Goal: Find specific page/section: Find specific page/section

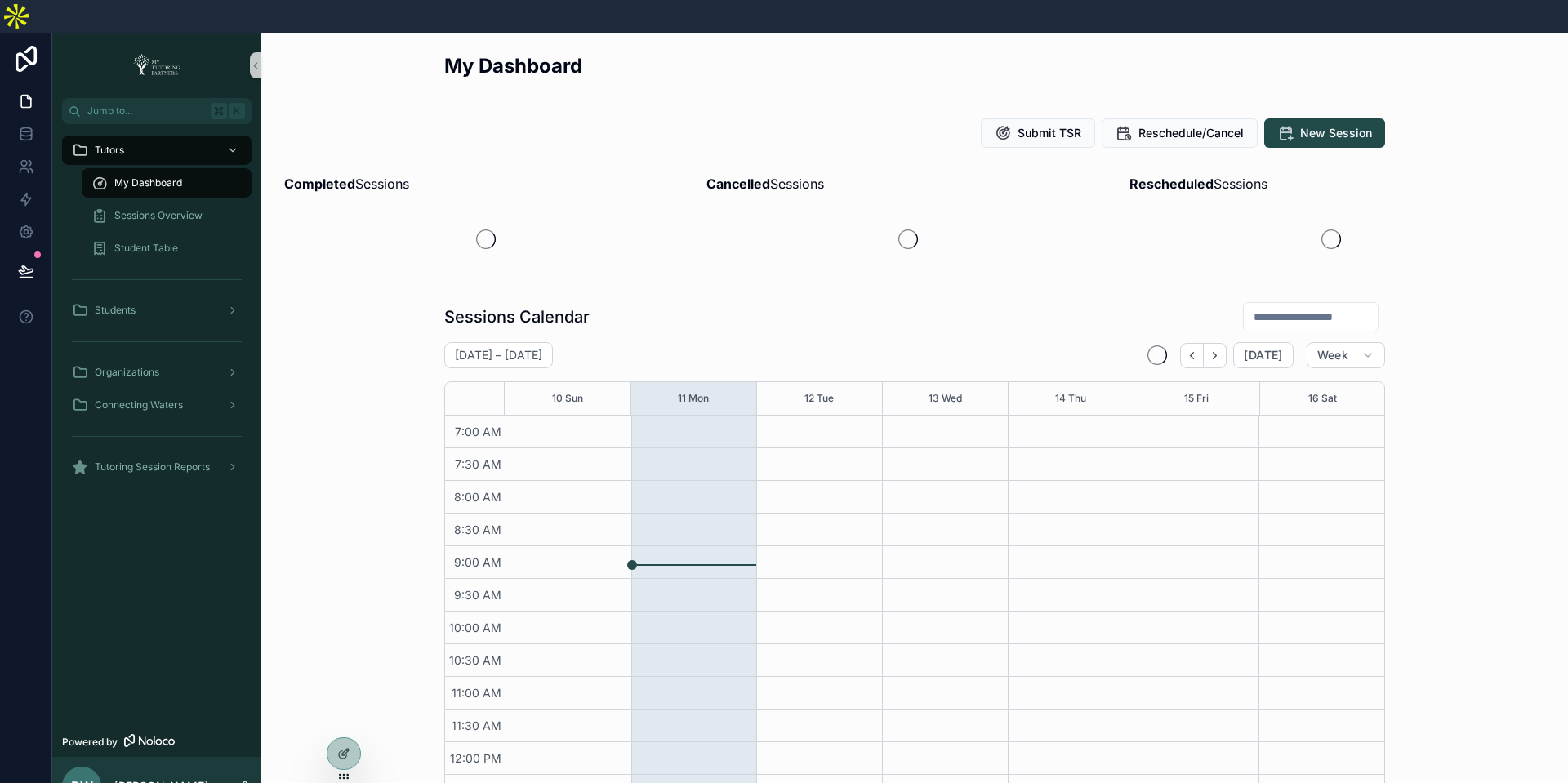
scroll to position [377, 0]
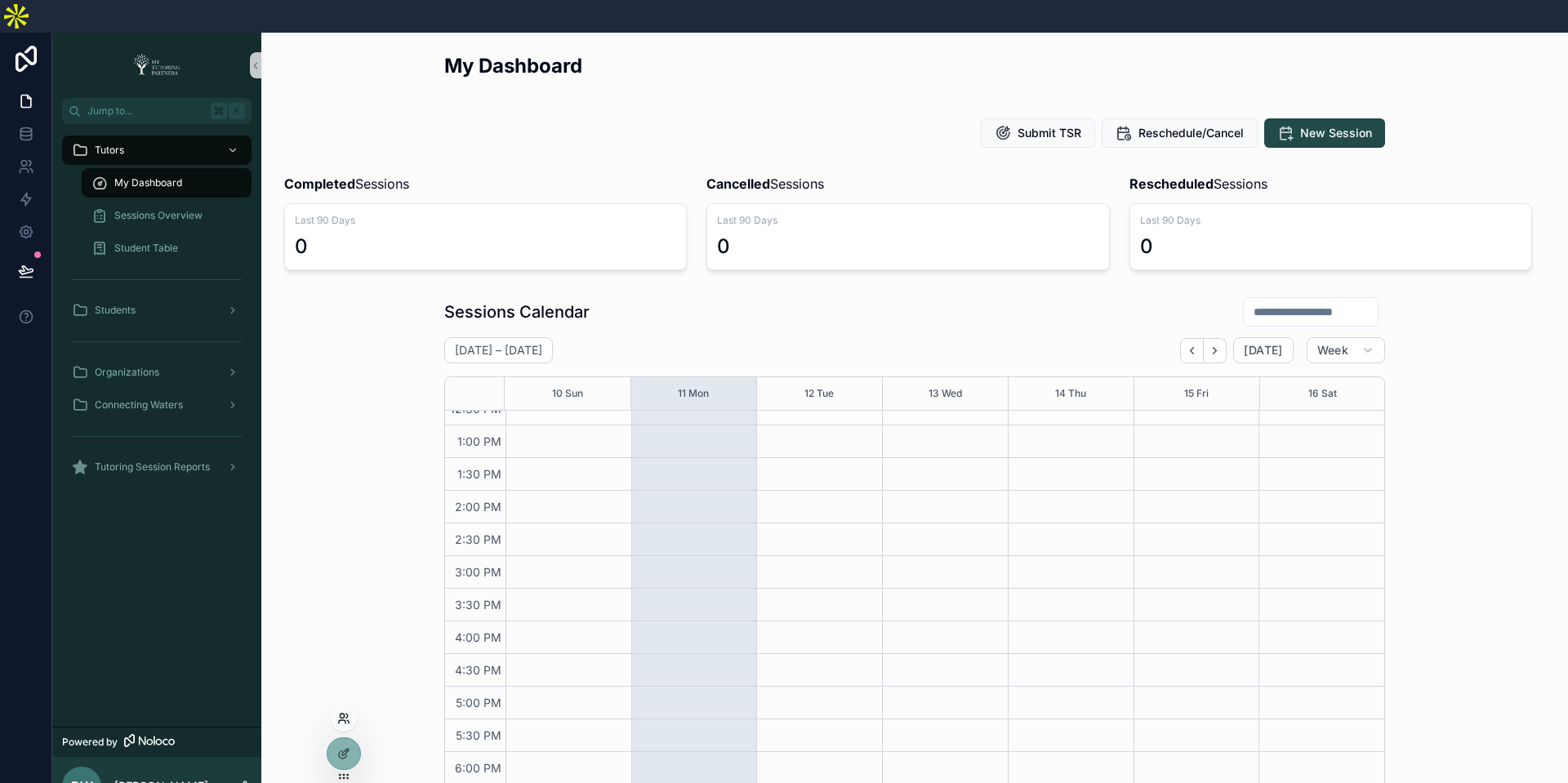
click at [347, 720] on icon at bounding box center [344, 719] width 13 height 13
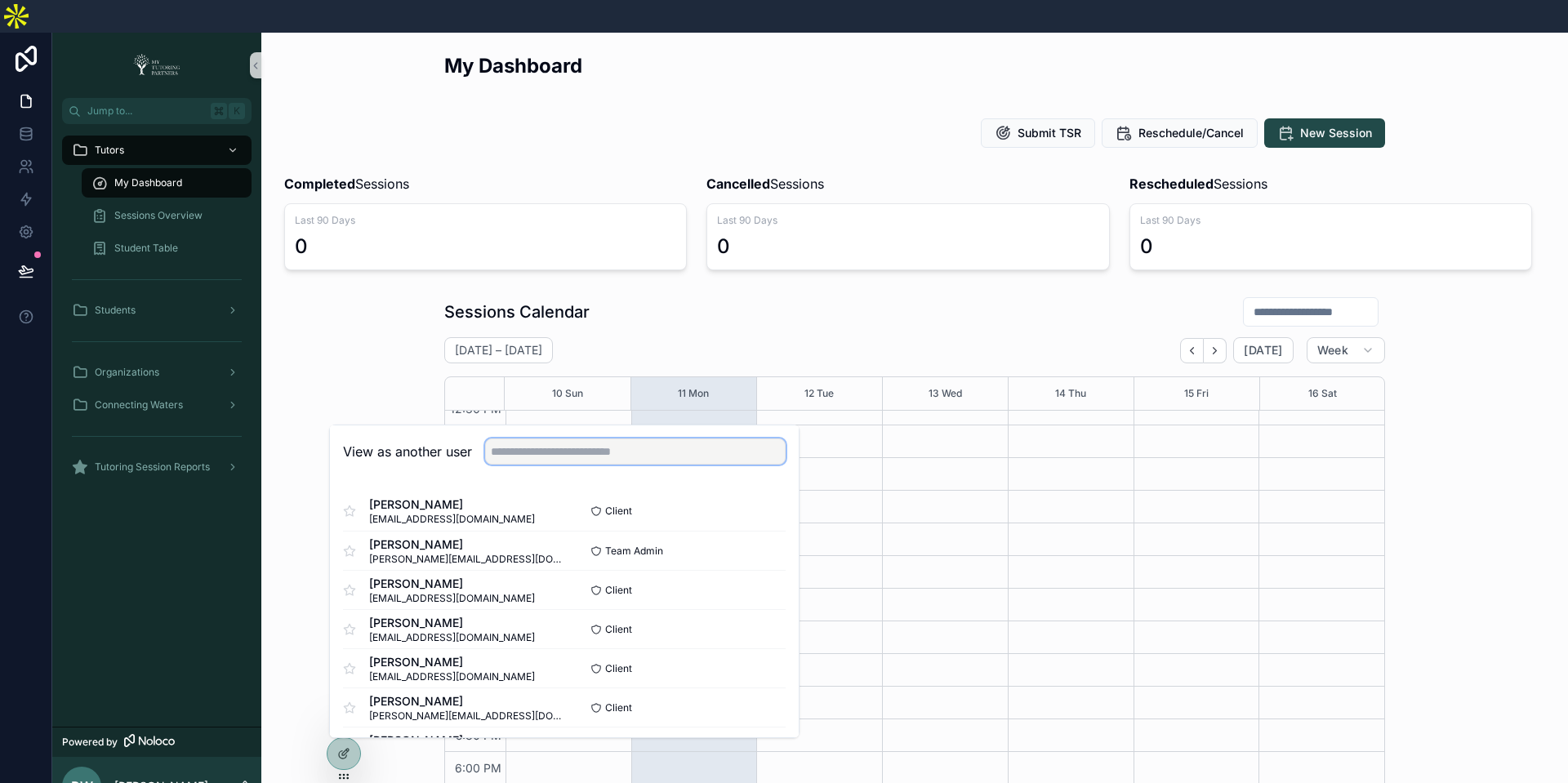
click at [622, 439] on input "text" at bounding box center [635, 451] width 301 height 26
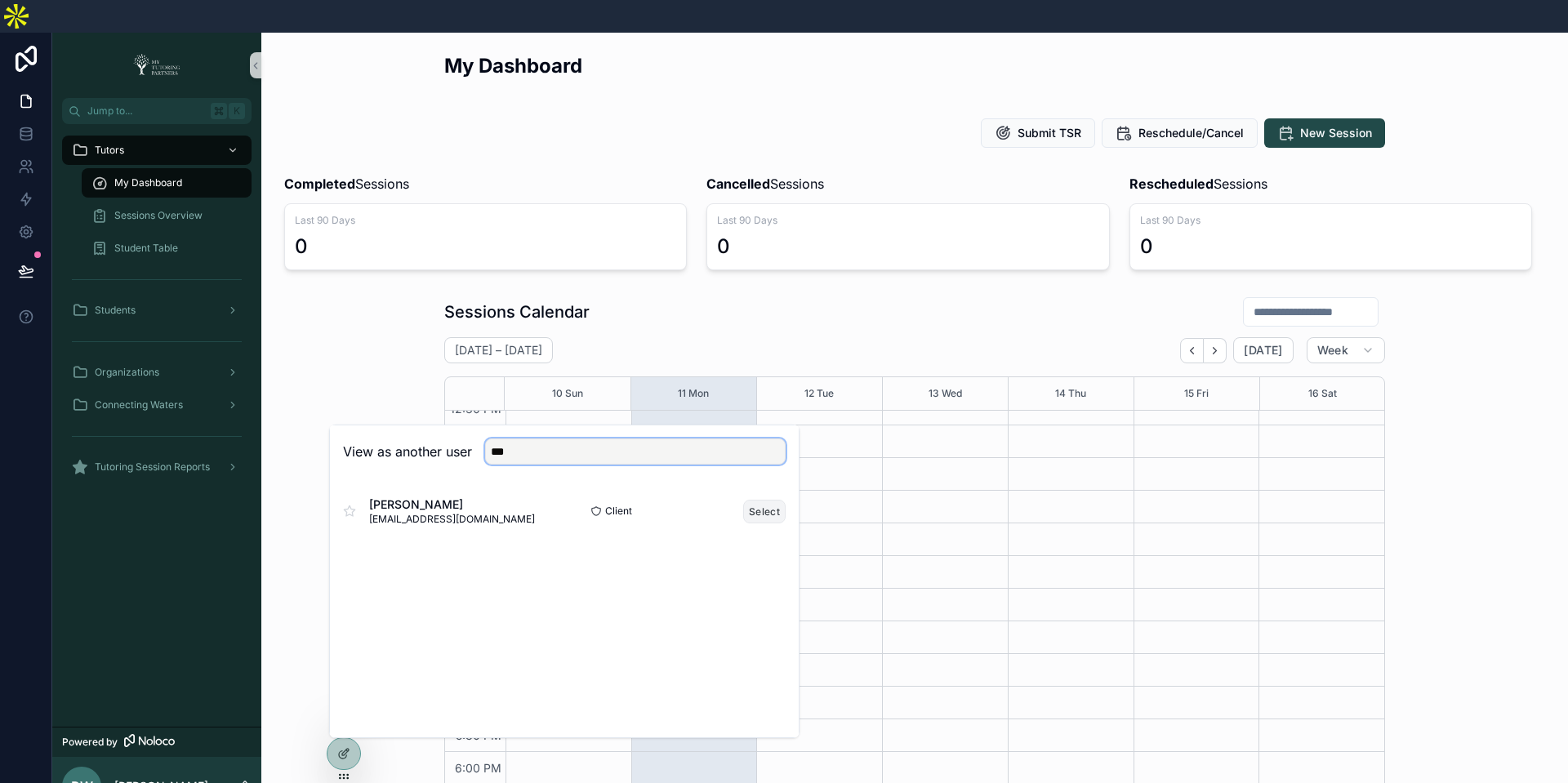
type input "***"
click at [765, 499] on button "Select" at bounding box center [764, 511] width 43 height 24
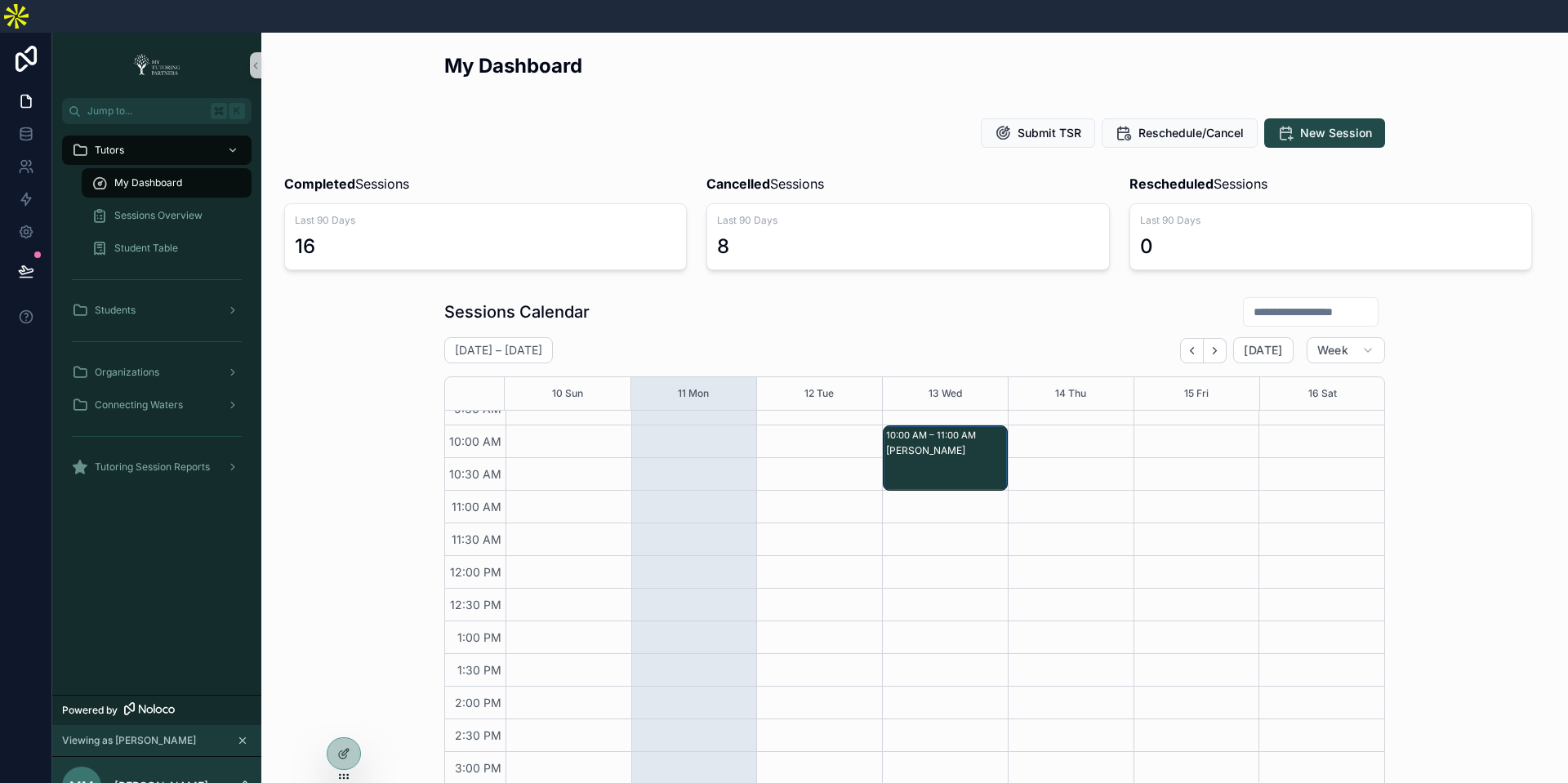
scroll to position [27, 0]
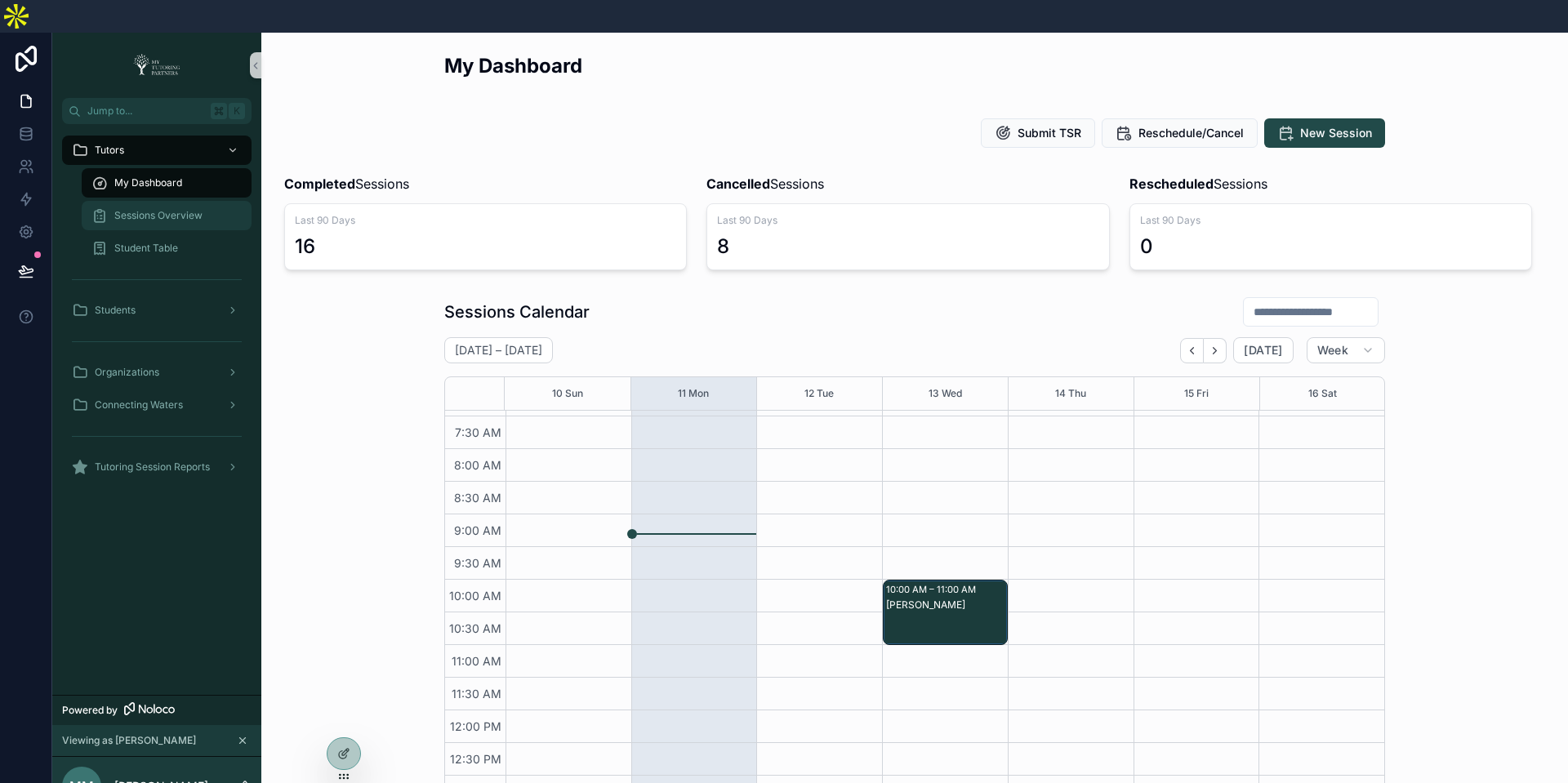
click at [167, 209] on span "Sessions Overview" at bounding box center [158, 216] width 88 height 13
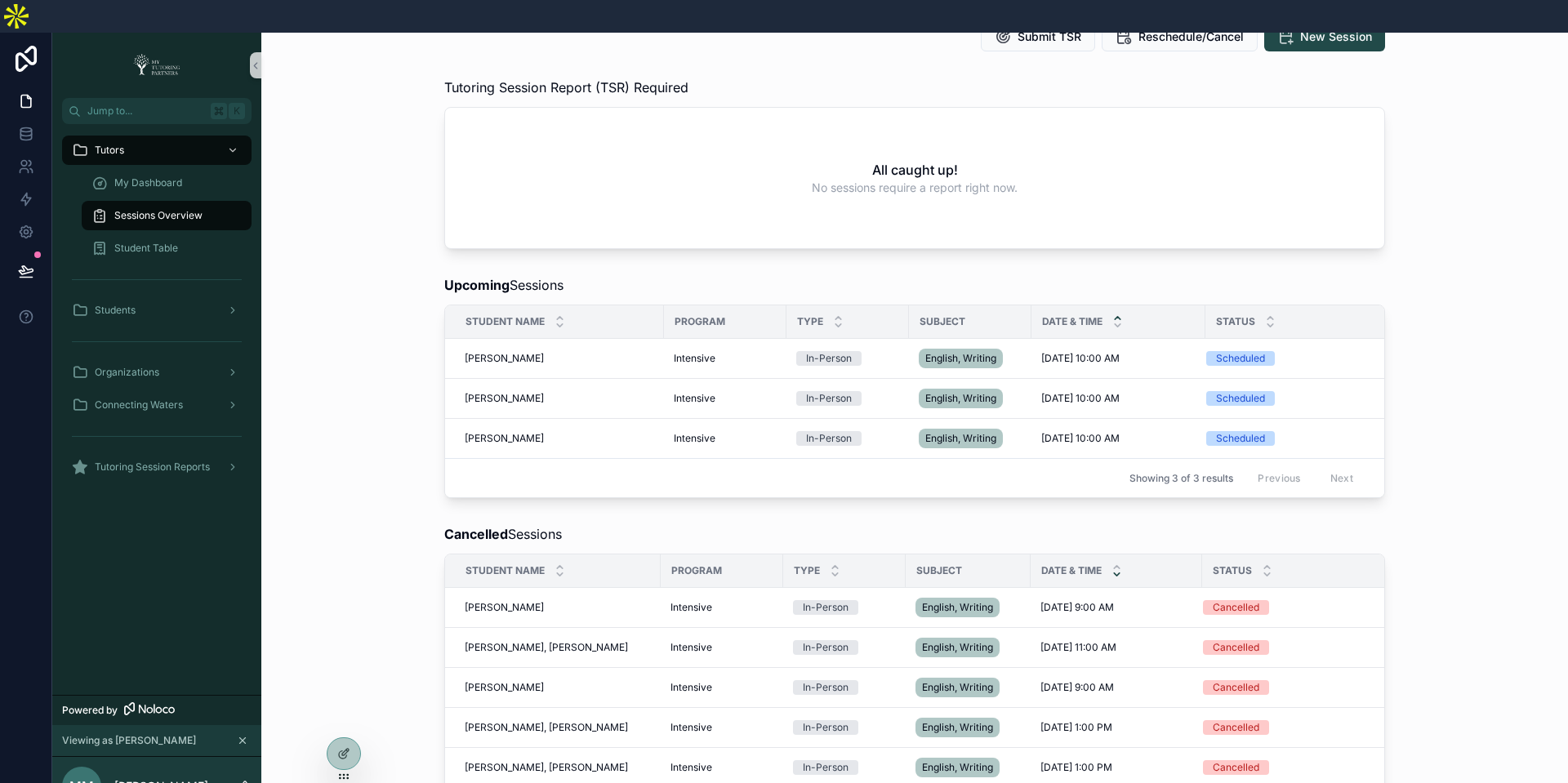
scroll to position [242, 0]
